Goal: Task Accomplishment & Management: Complete application form

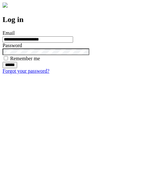
type input "**********"
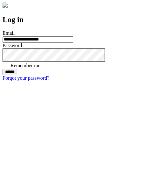
click at [17, 75] on input "******" at bounding box center [10, 72] width 15 height 6
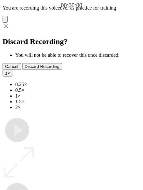
type input "**********"
